Goal: Information Seeking & Learning: Learn about a topic

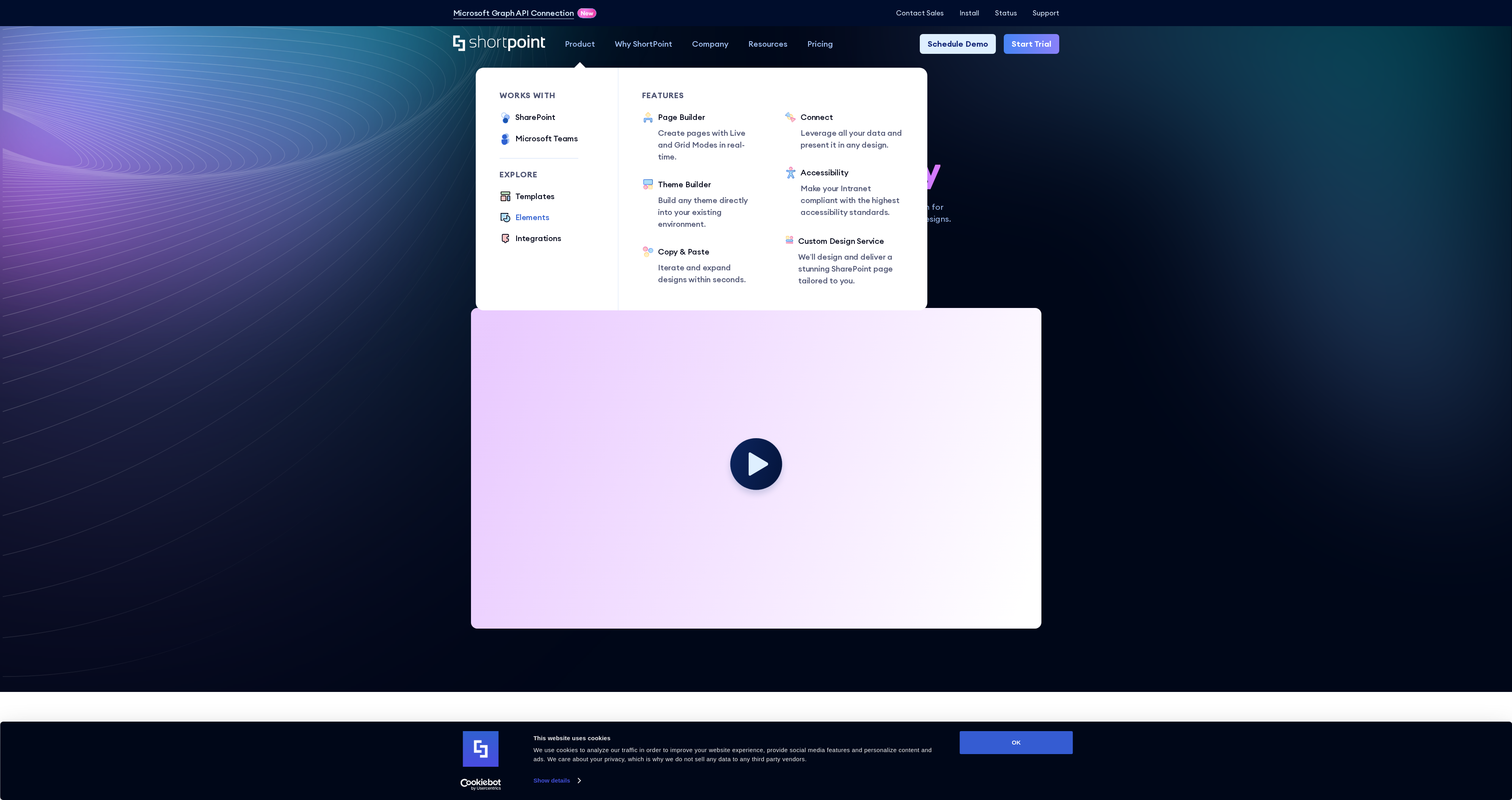
click at [529, 216] on div "Elements" at bounding box center [531, 217] width 33 height 12
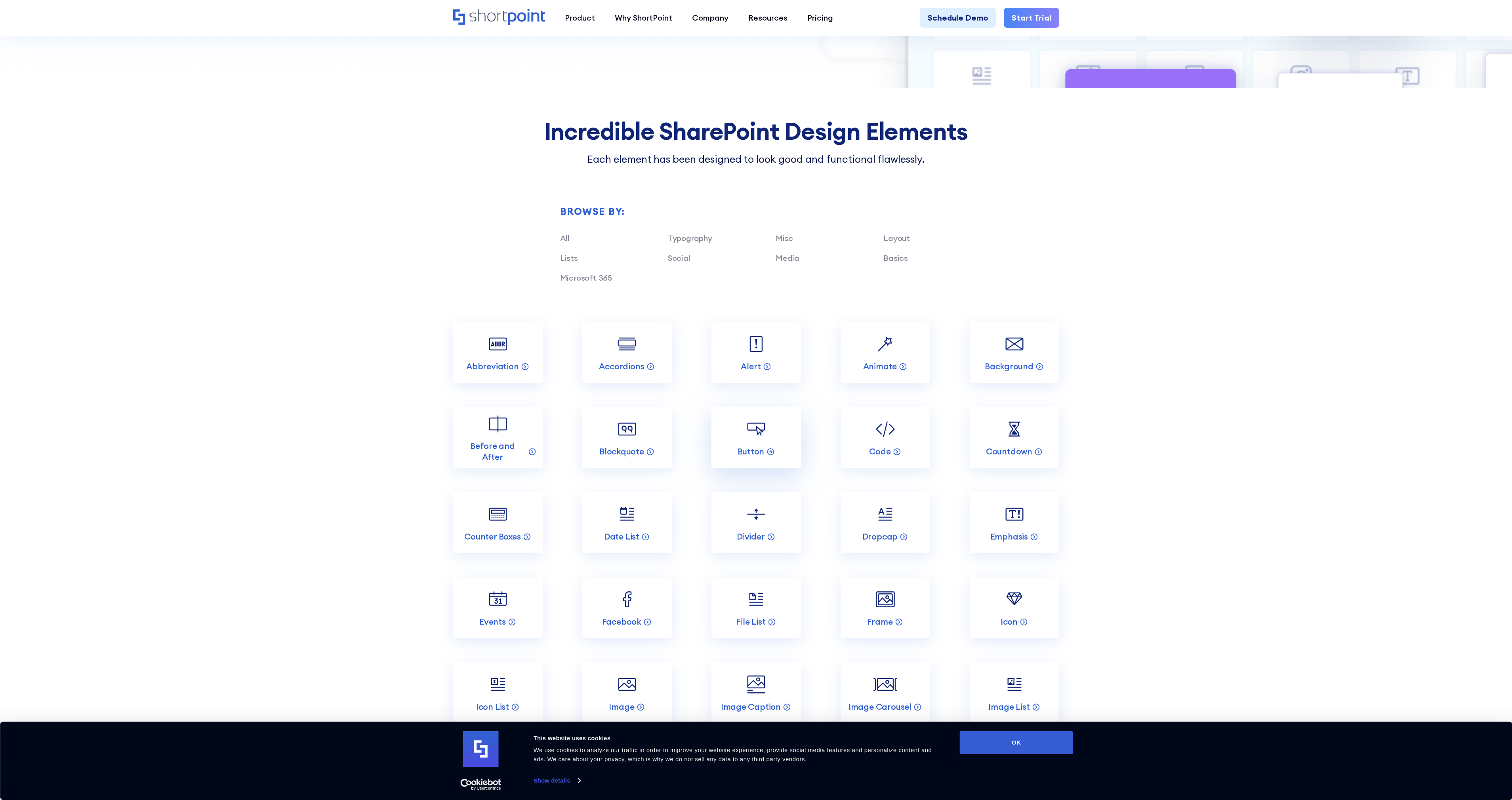
scroll to position [785, 0]
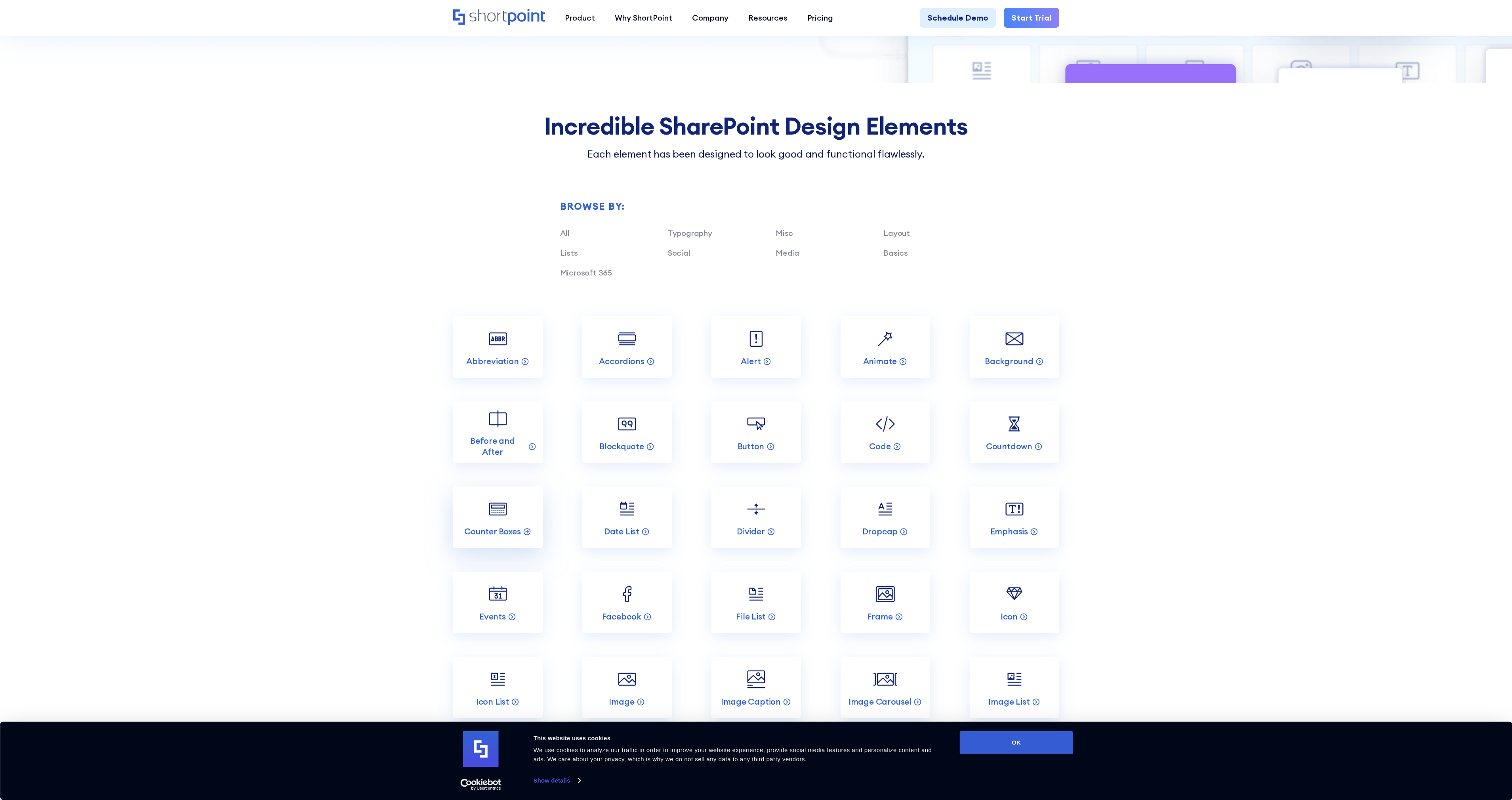
click at [505, 522] on link "Counter Boxes" at bounding box center [498, 517] width 90 height 61
